Goal: Transaction & Acquisition: Purchase product/service

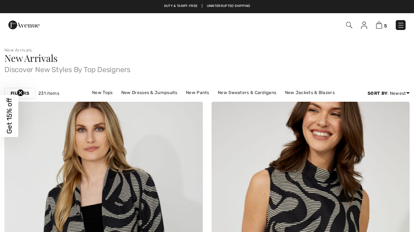
checkbox input "true"
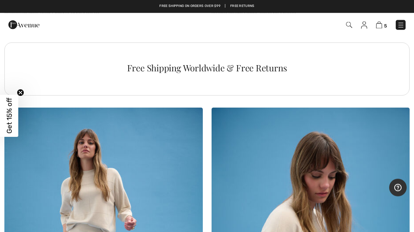
scroll to position [6125, 0]
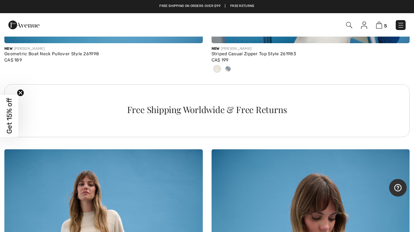
click at [351, 27] on img at bounding box center [349, 25] width 6 height 6
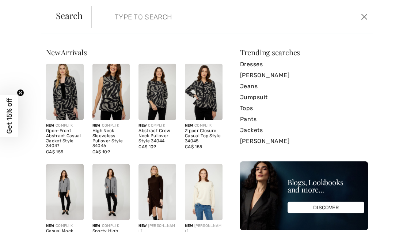
click at [248, 110] on link "Tops" at bounding box center [304, 108] width 128 height 11
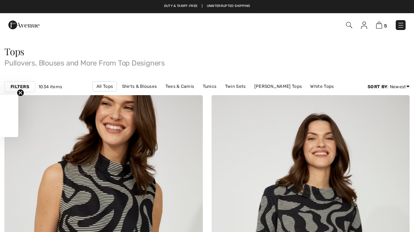
checkbox input "true"
click at [127, 89] on link "Shirts & Blouses" at bounding box center [139, 87] width 42 height 10
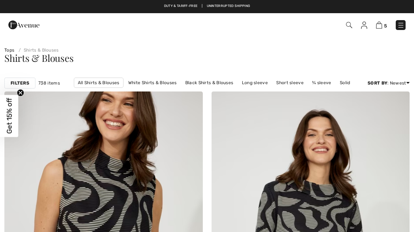
checkbox input "true"
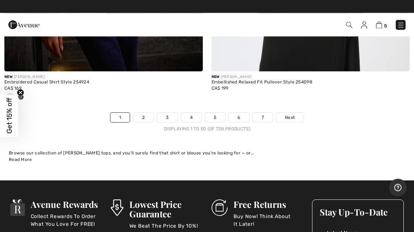
scroll to position [8605, 0]
click at [291, 114] on span "Next" at bounding box center [290, 117] width 10 height 7
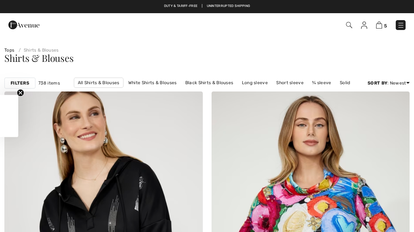
checkbox input "true"
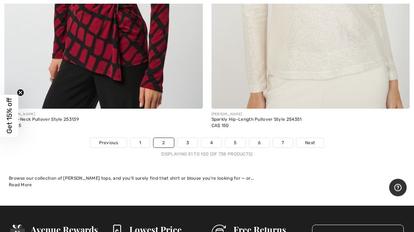
scroll to position [8447, 0]
click at [314, 139] on span "Next" at bounding box center [310, 142] width 10 height 7
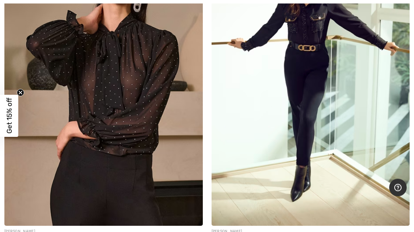
scroll to position [6336, 0]
click at [148, 69] on img at bounding box center [103, 77] width 199 height 298
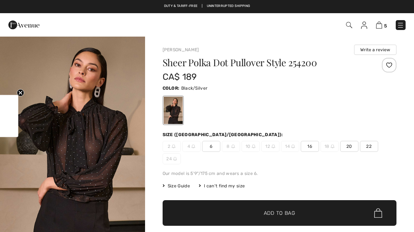
checkbox input "true"
